Goal: Register for event/course

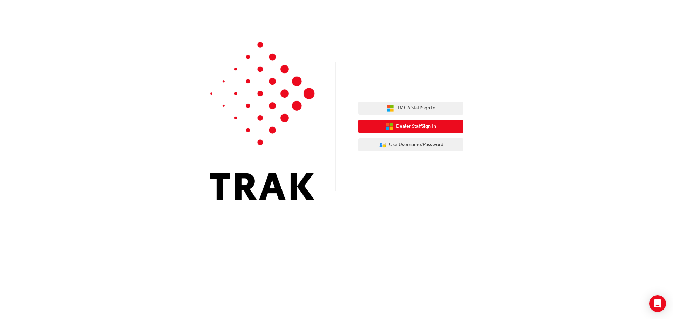
click at [413, 127] on span "Dealer Staff Sign In" at bounding box center [416, 127] width 40 height 8
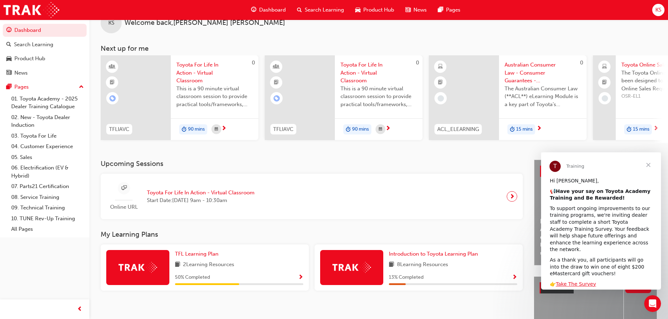
scroll to position [35, 0]
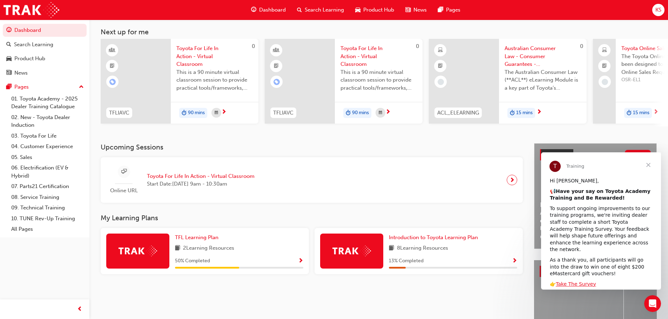
click at [219, 181] on span "Toyota For Life In Action - Virtual Classroom" at bounding box center [201, 176] width 108 height 8
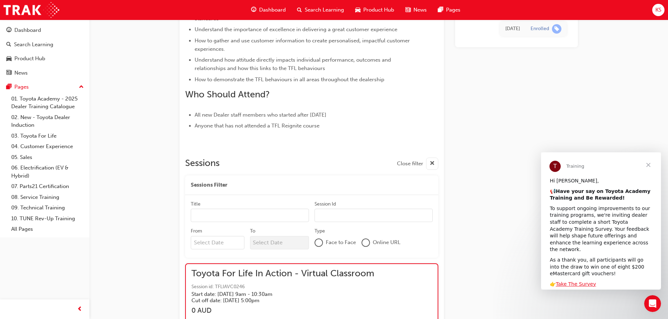
scroll to position [557, 0]
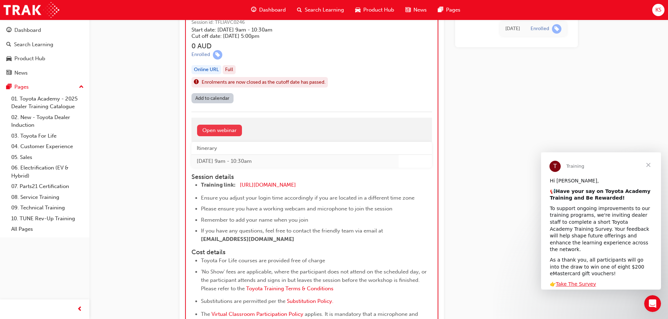
click at [225, 128] on link "Open webinar" at bounding box center [219, 131] width 45 height 12
